Goal: Task Accomplishment & Management: Manage account settings

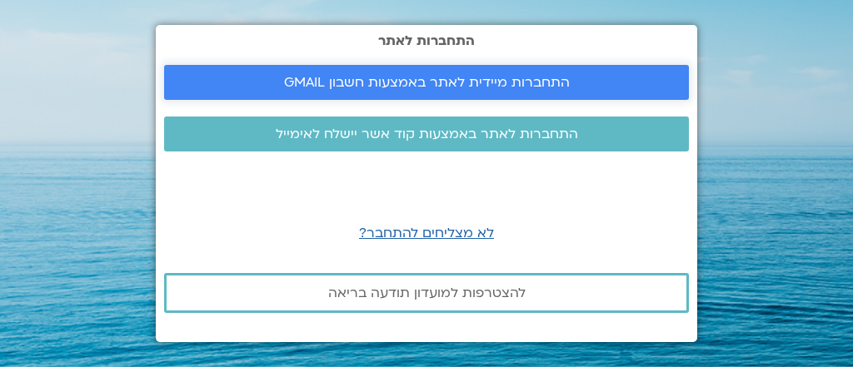
click at [380, 86] on span "התחברות מיידית לאתר באמצעות חשבון GMAIL" at bounding box center [427, 82] width 286 height 15
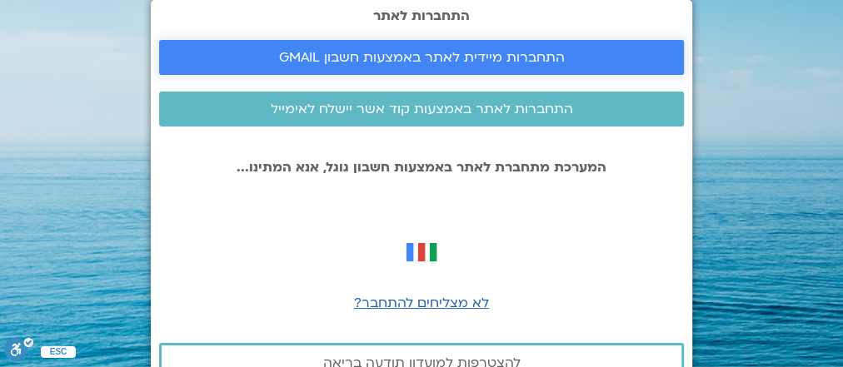
click at [407, 57] on span "התחברות מיידית לאתר באמצעות חשבון GMAIL" at bounding box center [422, 57] width 286 height 15
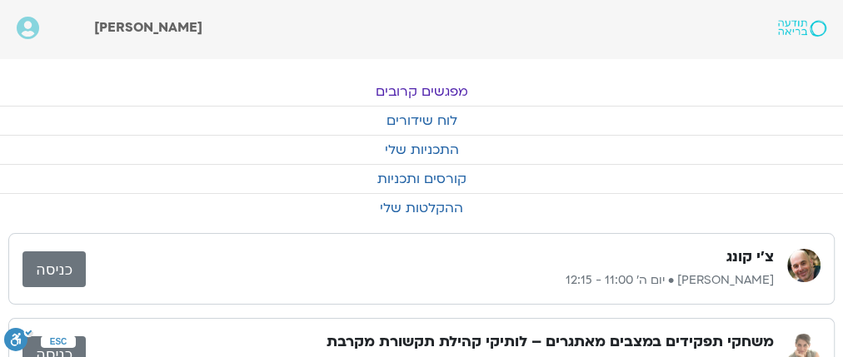
click at [48, 275] on link "כניסה" at bounding box center [53, 270] width 63 height 36
